Goal: Find specific page/section: Find specific page/section

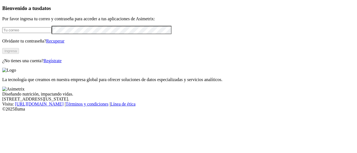
type input "[EMAIL_ADDRESS][DOMAIN_NAME]"
click at [19, 54] on button "Ingresa" at bounding box center [10, 51] width 17 height 6
